Goal: Task Accomplishment & Management: Use online tool/utility

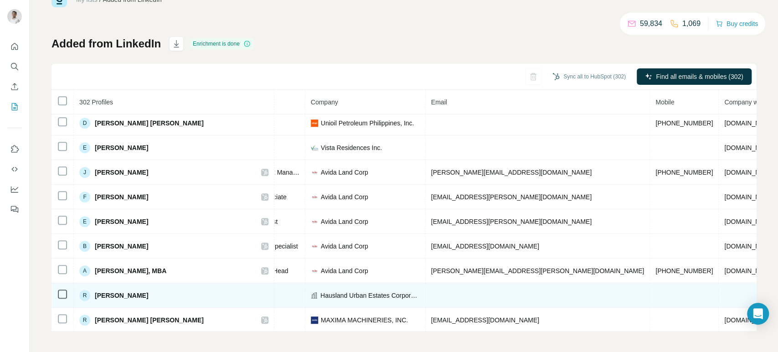
scroll to position [536, 197]
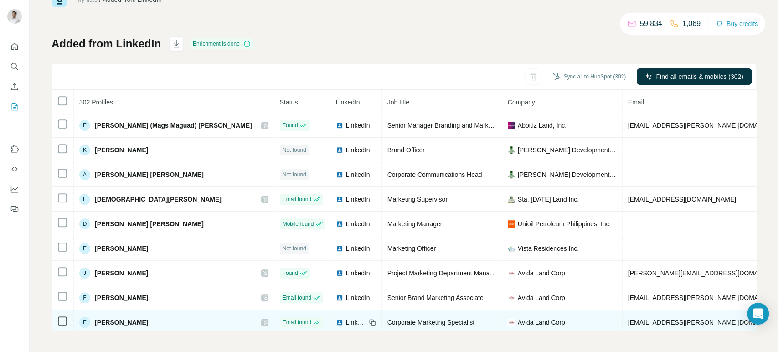
scroll to position [536, 0]
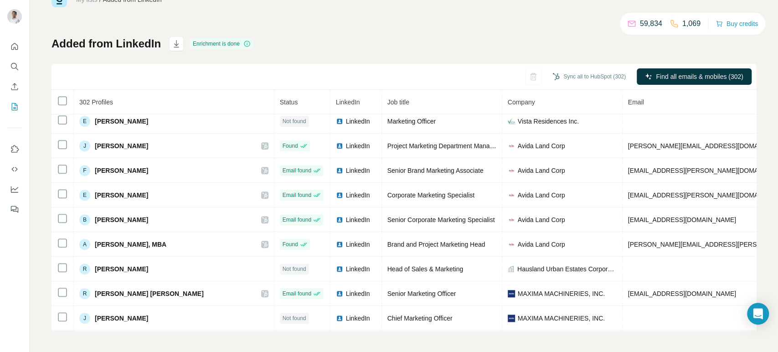
click at [248, 42] on icon at bounding box center [246, 43] width 7 height 7
click at [288, 42] on div "Added from LinkedIn Enrichment is done Sync all to HubSpot (302) Find all email…" at bounding box center [404, 183] width 705 height 294
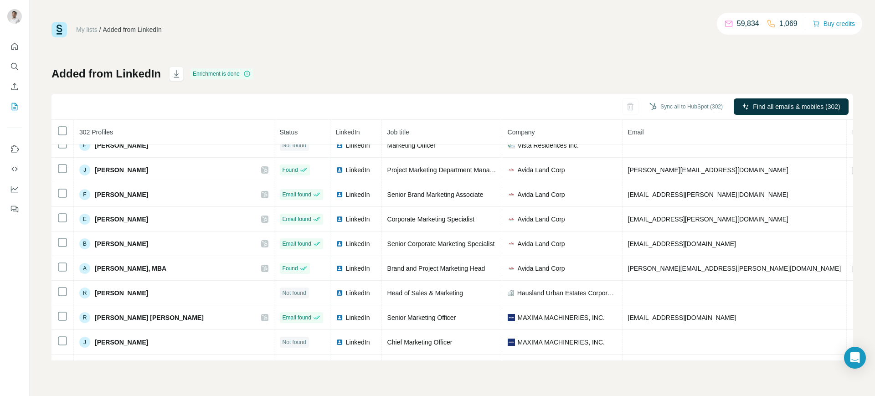
scroll to position [774, 0]
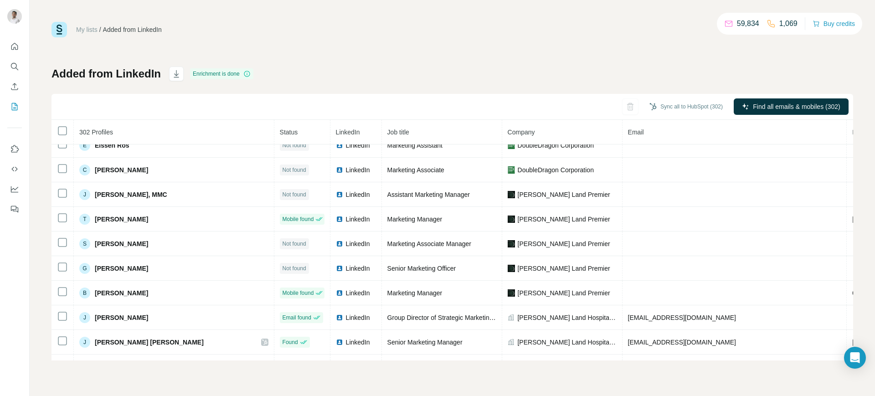
drag, startPoint x: 326, startPoint y: 1, endPoint x: 536, endPoint y: 60, distance: 218.6
click at [536, 60] on div "My lists / Added from LinkedIn 59,834 1,069 Buy credits Added from LinkedIn Enr…" at bounding box center [453, 191] width 802 height 339
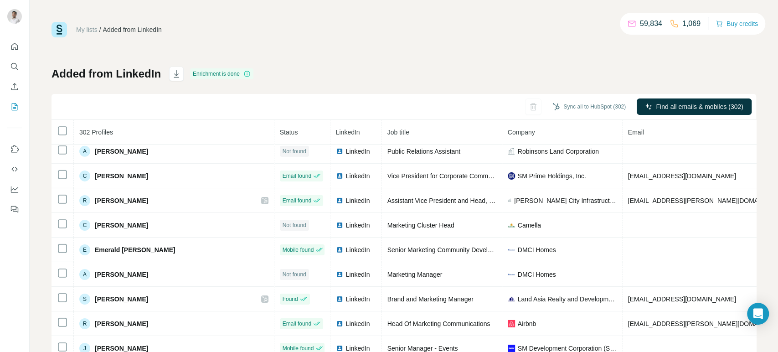
scroll to position [30, 0]
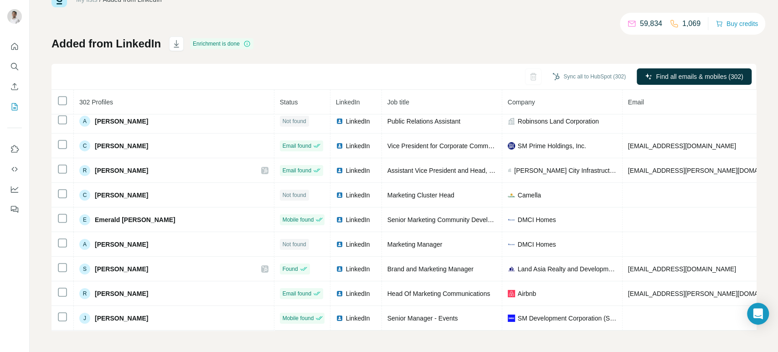
drag, startPoint x: 767, startPoint y: 5, endPoint x: 428, endPoint y: 36, distance: 340.6
click at [428, 36] on div "Added from LinkedIn Enrichment is done Sync all to HubSpot (302) Find all email…" at bounding box center [404, 183] width 705 height 294
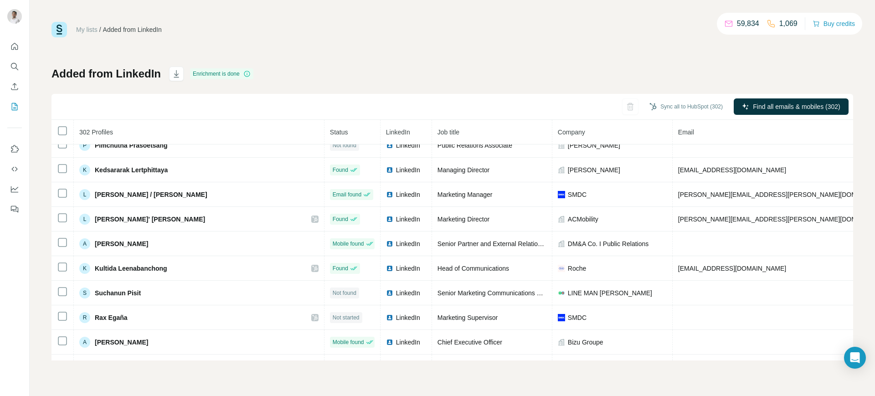
scroll to position [0, 0]
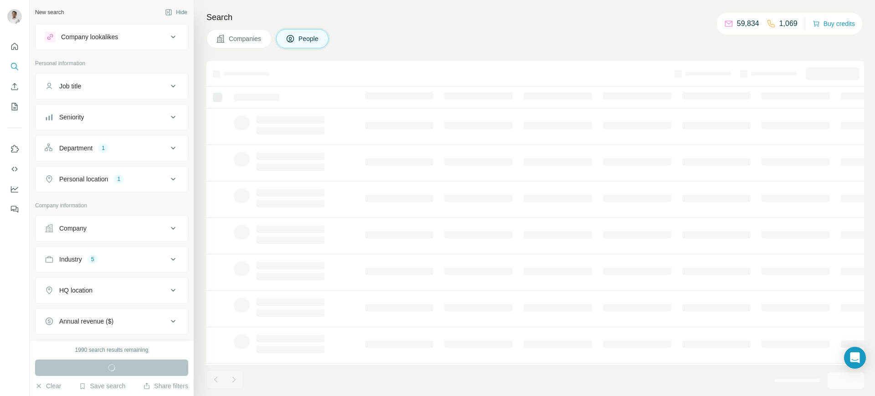
click at [118, 385] on button "Save search" at bounding box center [102, 385] width 46 height 9
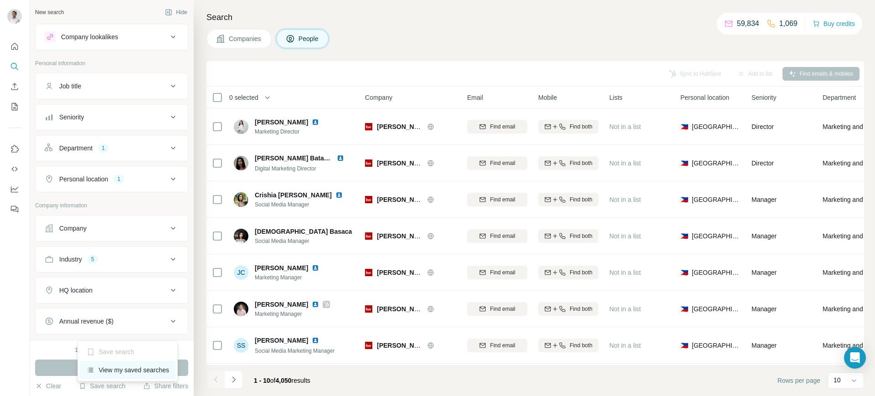
click at [120, 369] on div "View my saved searches" at bounding box center [128, 370] width 96 height 18
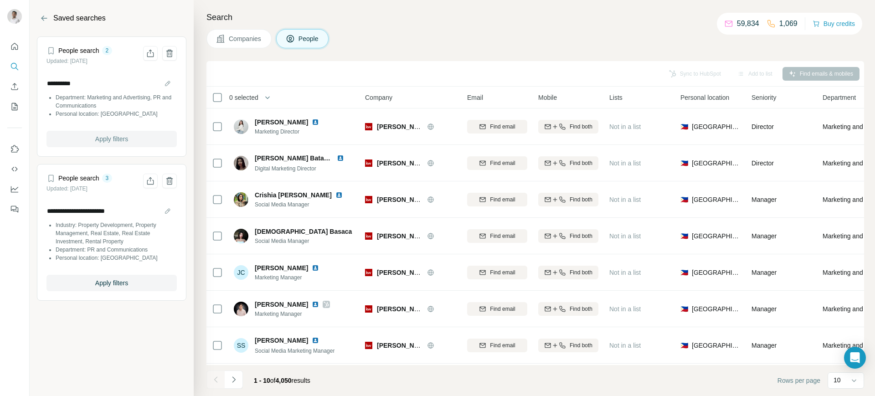
click at [134, 143] on button "Apply filters" at bounding box center [111, 139] width 130 height 16
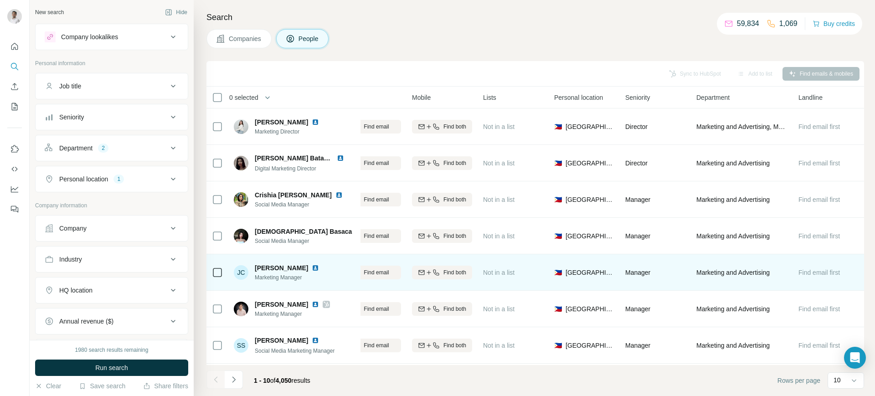
scroll to position [9, 0]
